Goal: Navigation & Orientation: Find specific page/section

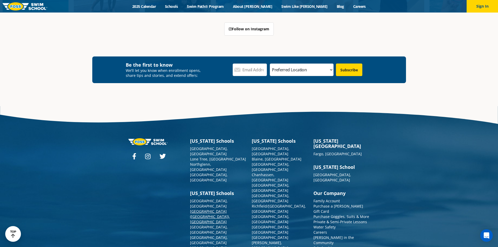
scroll to position [1409, 0]
click at [218, 209] on link "[GEOGRAPHIC_DATA] ([GEOGRAPHIC_DATA]), [GEOGRAPHIC_DATA]" at bounding box center [210, 216] width 40 height 15
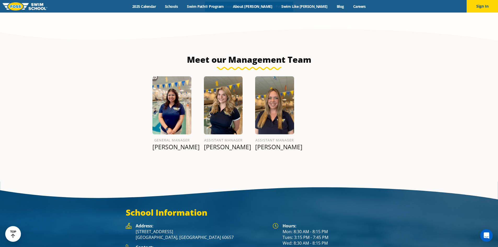
scroll to position [622, 0]
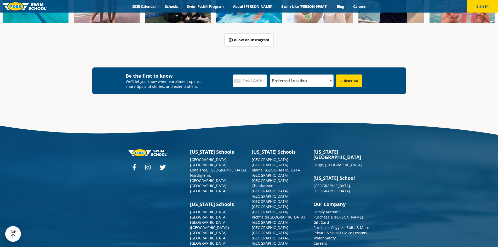
scroll to position [1402, 0]
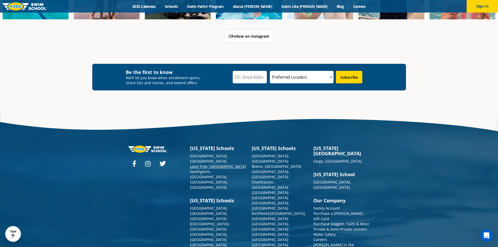
click at [198, 164] on link "Lone Tree, [GEOGRAPHIC_DATA]" at bounding box center [218, 166] width 56 height 5
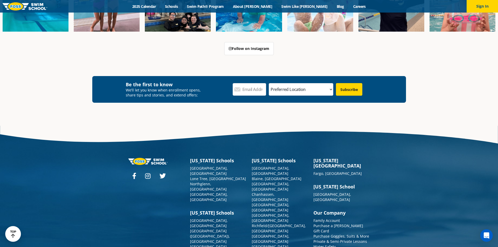
scroll to position [1922, 0]
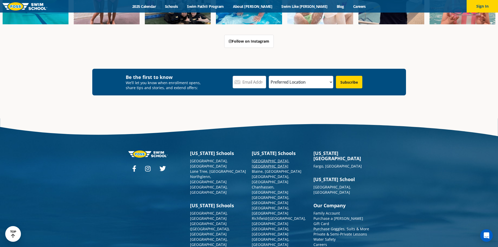
click at [261, 158] on link "[GEOGRAPHIC_DATA], [GEOGRAPHIC_DATA]" at bounding box center [271, 163] width 38 height 10
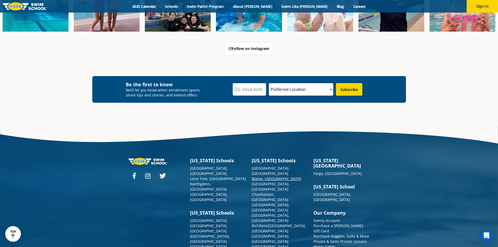
click at [257, 176] on link "Blaine, [GEOGRAPHIC_DATA]" at bounding box center [277, 178] width 50 height 5
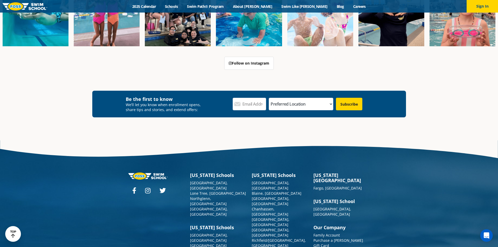
scroll to position [1908, 0]
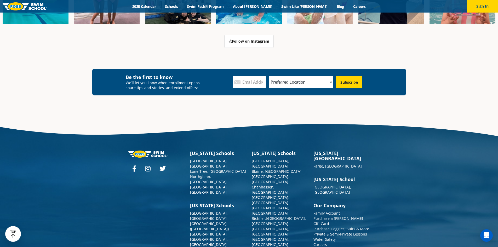
scroll to position [1915, 0]
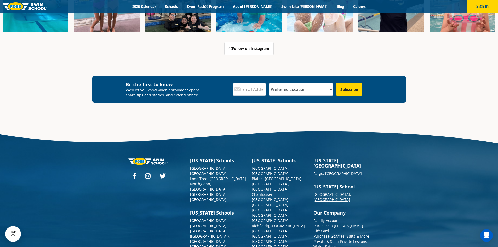
click at [325, 192] on link "[GEOGRAPHIC_DATA], [GEOGRAPHIC_DATA]" at bounding box center [333, 197] width 38 height 10
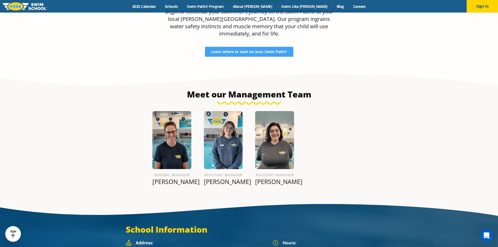
scroll to position [584, 0]
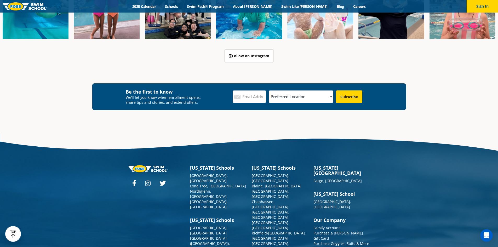
scroll to position [1916, 0]
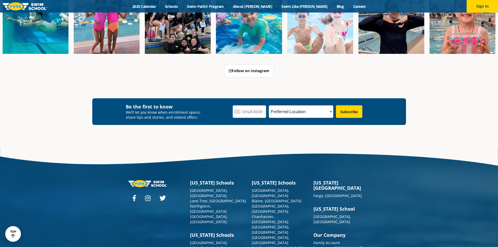
scroll to position [1908, 0]
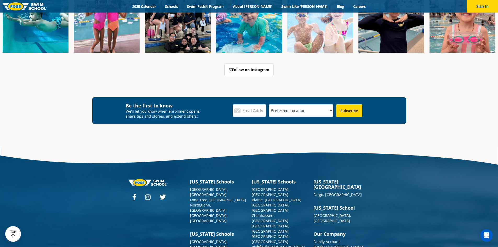
click at [312, 63] on div "Follow on Instagram" at bounding box center [249, 69] width 314 height 13
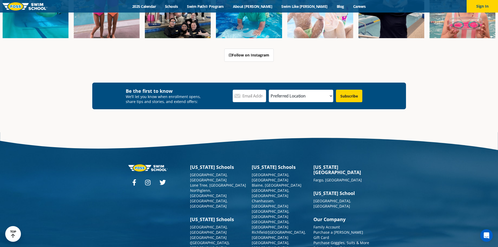
scroll to position [1901, 0]
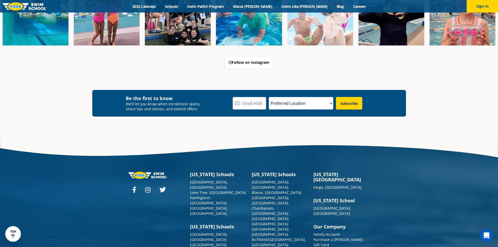
click at [347, 247] on link "Purchase Goggles, Suits & More" at bounding box center [342, 250] width 56 height 5
